Goal: Task Accomplishment & Management: Manage account settings

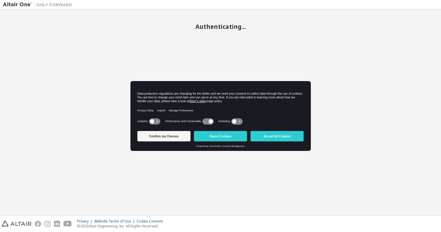
click at [273, 137] on button "Accept All Cookies" at bounding box center [276, 136] width 53 height 10
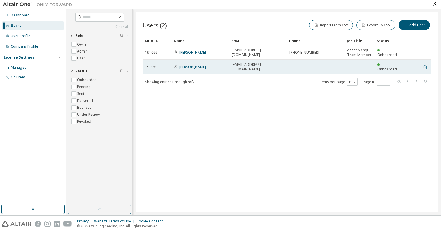
click at [426, 65] on icon at bounding box center [424, 67] width 3 height 4
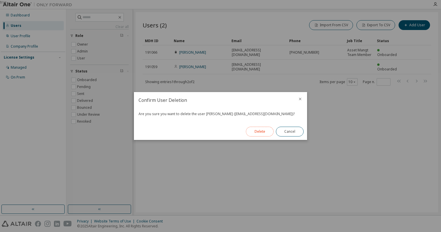
click at [263, 132] on button "Delete" at bounding box center [260, 132] width 28 height 10
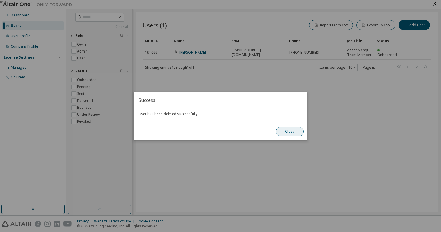
click at [288, 130] on button "Close" at bounding box center [290, 132] width 28 height 10
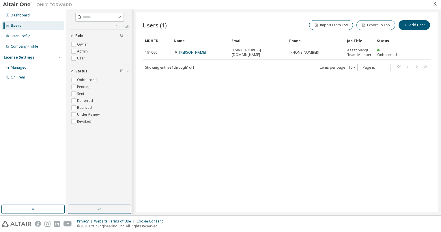
click at [435, 5] on icon "button" at bounding box center [435, 4] width 5 height 5
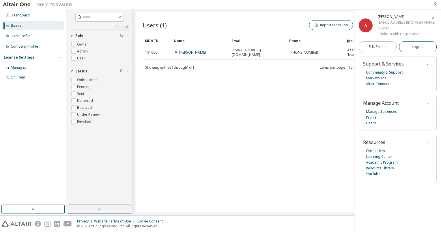
click at [417, 49] on span "Logout" at bounding box center [418, 47] width 12 height 6
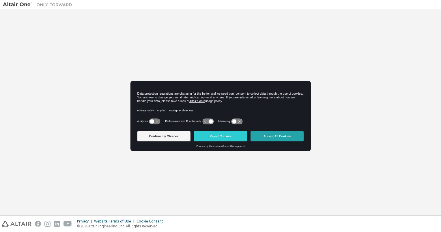
click at [272, 136] on button "Accept All Cookies" at bounding box center [276, 136] width 53 height 10
